Goal: Information Seeking & Learning: Learn about a topic

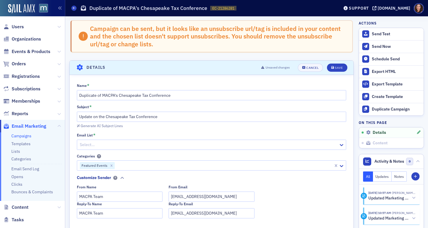
scroll to position [45, 0]
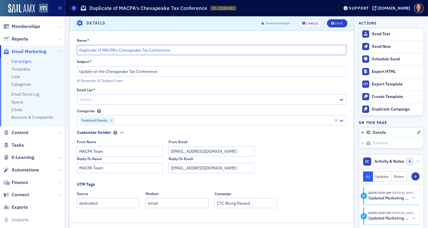
drag, startPoint x: 102, startPoint y: 50, endPoint x: 67, endPoint y: 48, distance: 35.3
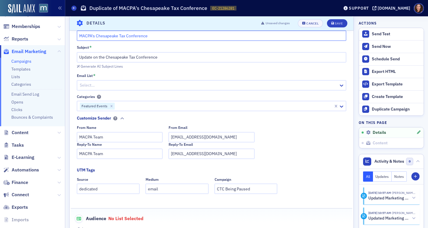
scroll to position [60, 0]
click at [111, 104] on icon "Remove Featured Events" at bounding box center [111, 105] width 2 height 2
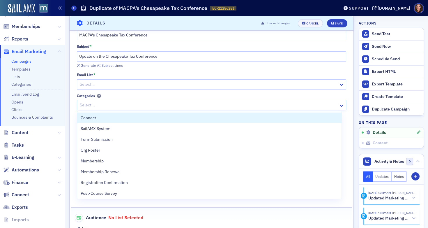
click at [111, 104] on div at bounding box center [208, 104] width 259 height 7
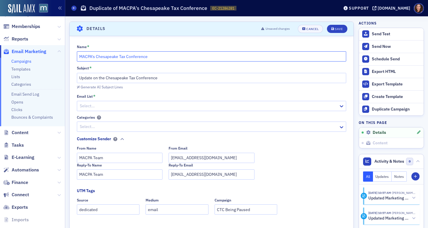
click at [168, 57] on input "MACPA's Chesapeake Tax Conference" at bounding box center [212, 56] width 270 height 10
type input "MACPA's Chesapeake Tax Conference - duplicate message"
click at [122, 105] on div at bounding box center [208, 105] width 259 height 7
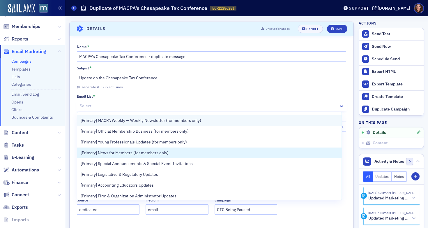
scroll to position [43, 0]
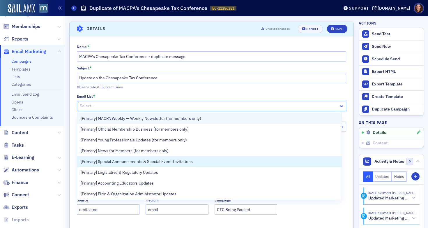
click at [169, 160] on span "[Primary] Special Announcements & Special Event Invitations" at bounding box center [137, 161] width 112 height 6
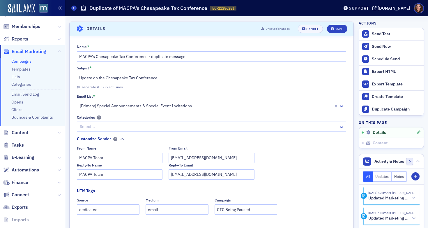
click at [220, 86] on div "Generate AI Subject Lines" at bounding box center [212, 87] width 270 height 6
click at [132, 126] on div at bounding box center [208, 126] width 259 height 7
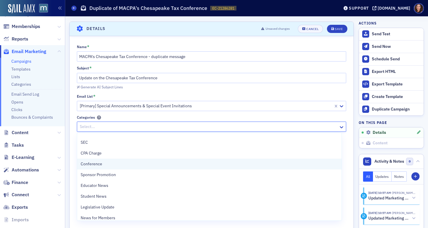
click at [134, 166] on div "Conference" at bounding box center [210, 164] width 258 height 6
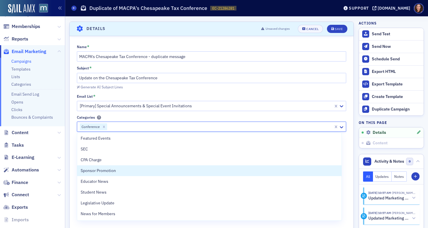
scroll to position [184, 0]
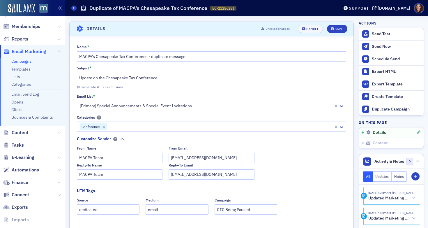
click at [188, 111] on div "Name * MACPA's Chesapeake Tax Conference - duplicate message Subject * Update o…" at bounding box center [212, 186] width 284 height 284
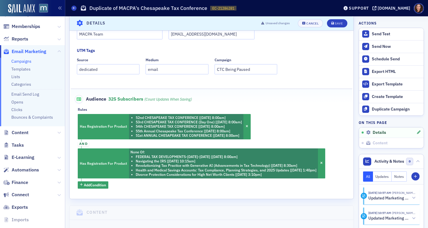
scroll to position [181, 0]
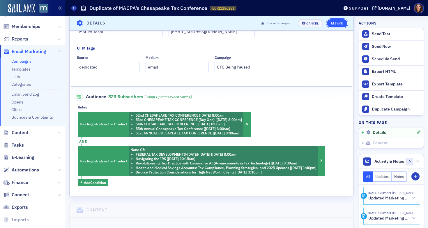
click at [337, 22] on div "Save" at bounding box center [339, 23] width 8 height 3
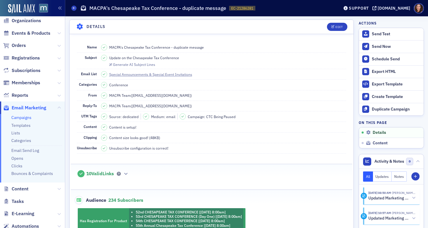
scroll to position [0, 0]
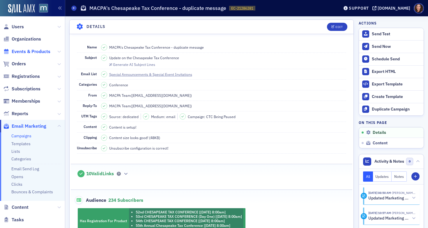
click at [29, 53] on span "Events & Products" at bounding box center [31, 51] width 39 height 6
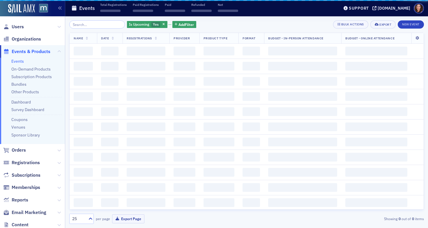
click at [100, 26] on input "search" at bounding box center [97, 24] width 56 height 8
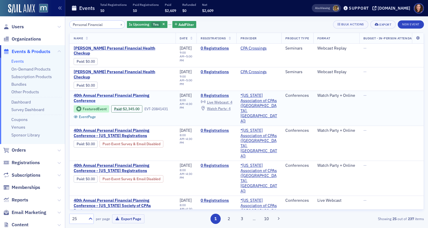
type input "Personal Financial"
click at [135, 93] on span "40th Annual Personal Financial Planning Conference" at bounding box center [123, 98] width 98 height 10
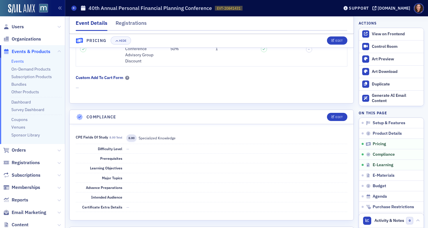
scroll to position [591, 0]
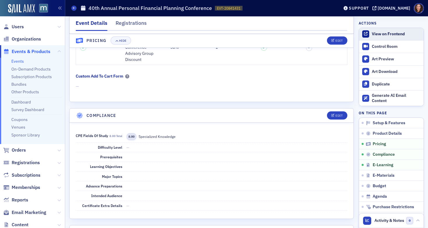
click at [378, 34] on div "View on Frontend" at bounding box center [396, 33] width 49 height 5
click at [16, 62] on link "Events" at bounding box center [17, 61] width 13 height 5
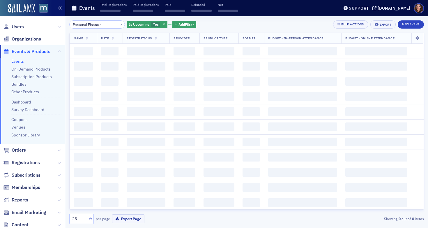
click at [93, 24] on input "Personal Financial" at bounding box center [97, 24] width 56 height 8
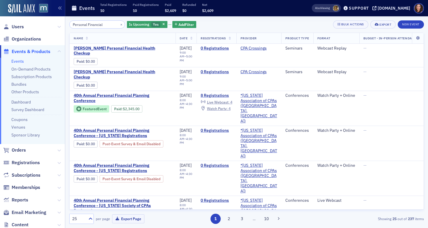
click at [93, 24] on input "Personal Financial" at bounding box center [97, 24] width 56 height 8
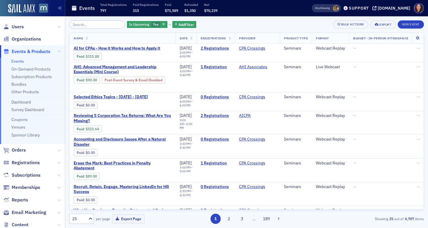
click at [82, 25] on input "search" at bounding box center [97, 24] width 56 height 8
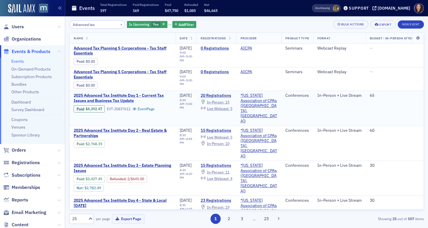
type input "Advanced tax"
click at [142, 95] on span "2025 Advanced Tax Institute Day 1 - Current Tax Issues and Business Tax Update" at bounding box center [123, 98] width 98 height 10
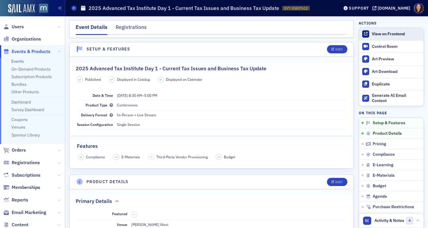
click at [378, 32] on div "View on Frontend" at bounding box center [396, 33] width 49 height 5
click at [19, 61] on link "Events" at bounding box center [17, 61] width 13 height 5
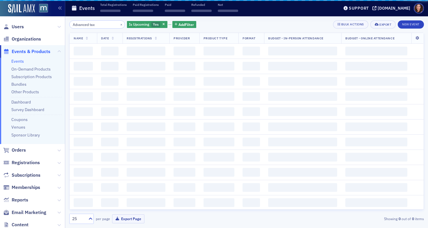
click at [87, 23] on input "Advanced tax" at bounding box center [97, 24] width 56 height 8
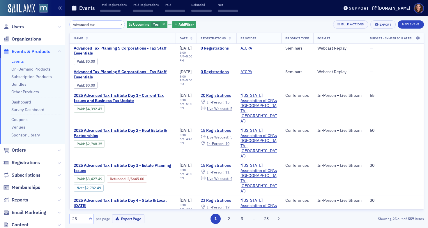
click at [90, 24] on input "Advanced tax" at bounding box center [97, 24] width 56 height 8
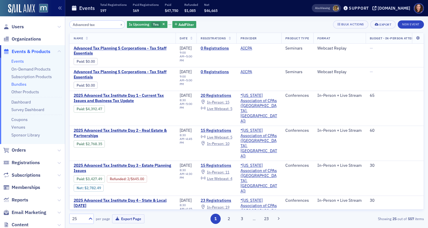
click at [20, 83] on link "Bundles" at bounding box center [18, 84] width 15 height 5
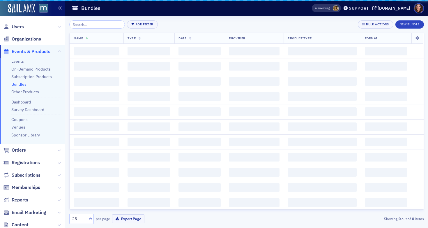
click at [96, 24] on input "search" at bounding box center [97, 24] width 56 height 8
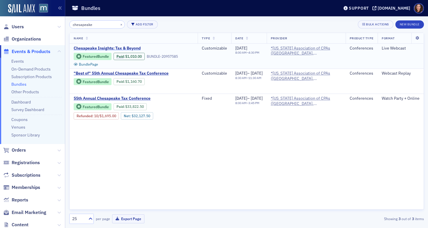
type input "chesapeake"
click at [124, 49] on span "Chesapeake Insights: Tax & Beyond" at bounding box center [123, 48] width 98 height 5
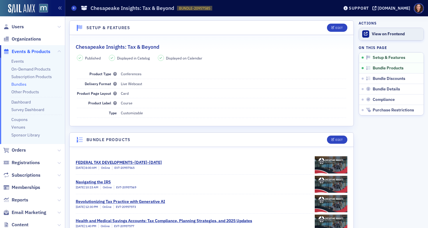
click at [388, 35] on div "View on Frontend" at bounding box center [396, 33] width 49 height 5
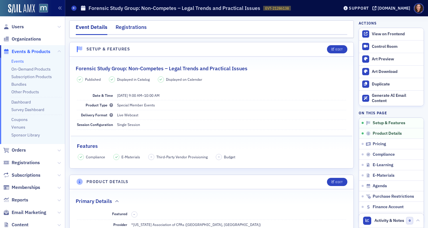
click at [129, 27] on div "Registrations" at bounding box center [131, 28] width 31 height 11
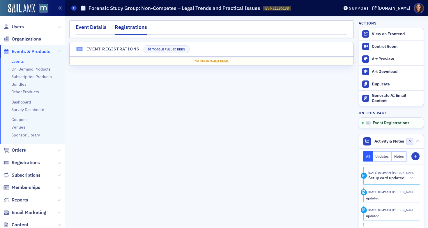
click at [85, 29] on div "Event Details" at bounding box center [91, 28] width 31 height 11
